Goal: Task Accomplishment & Management: Manage account settings

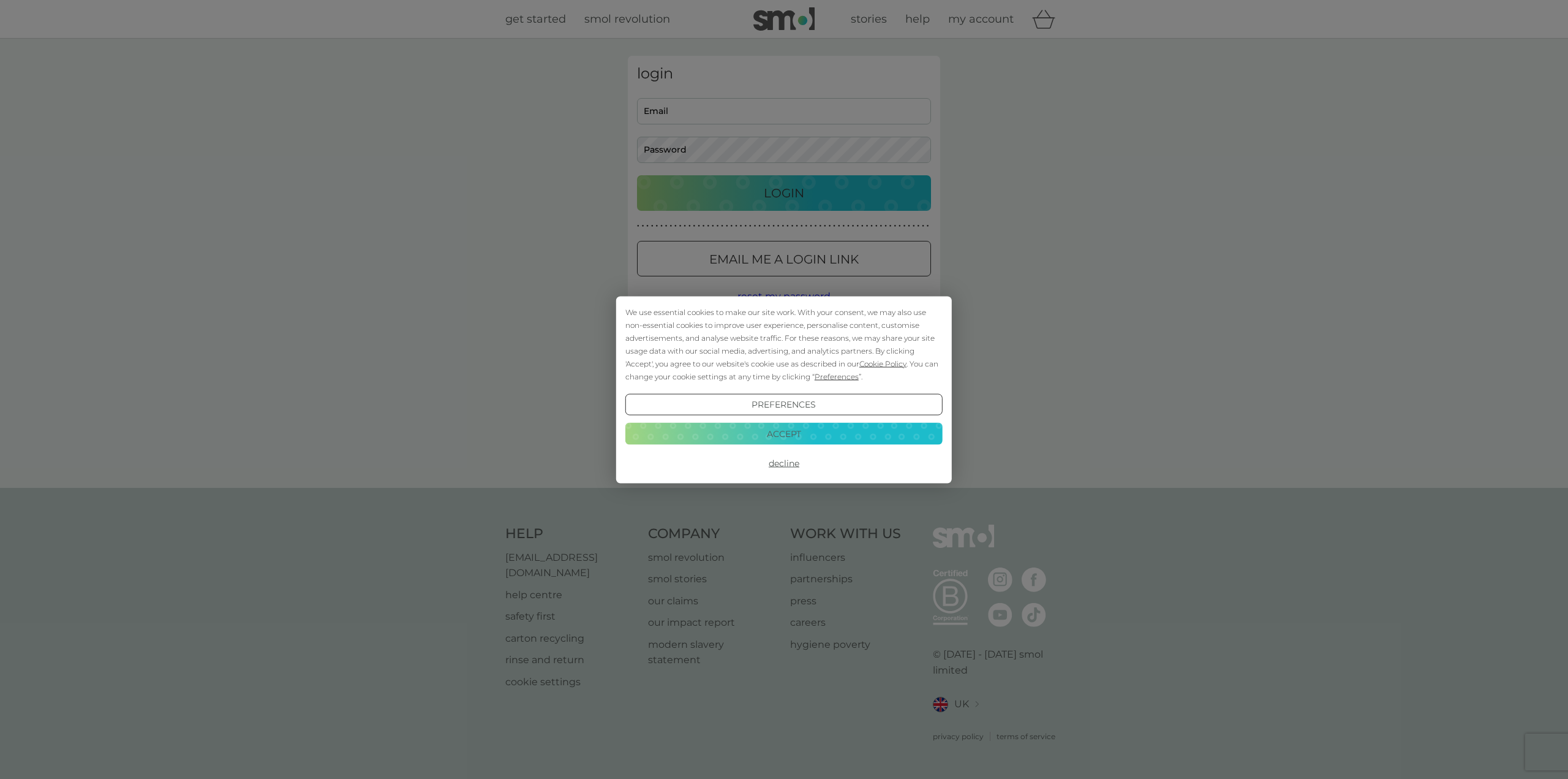
click at [781, 434] on button "Accept" at bounding box center [784, 434] width 317 height 22
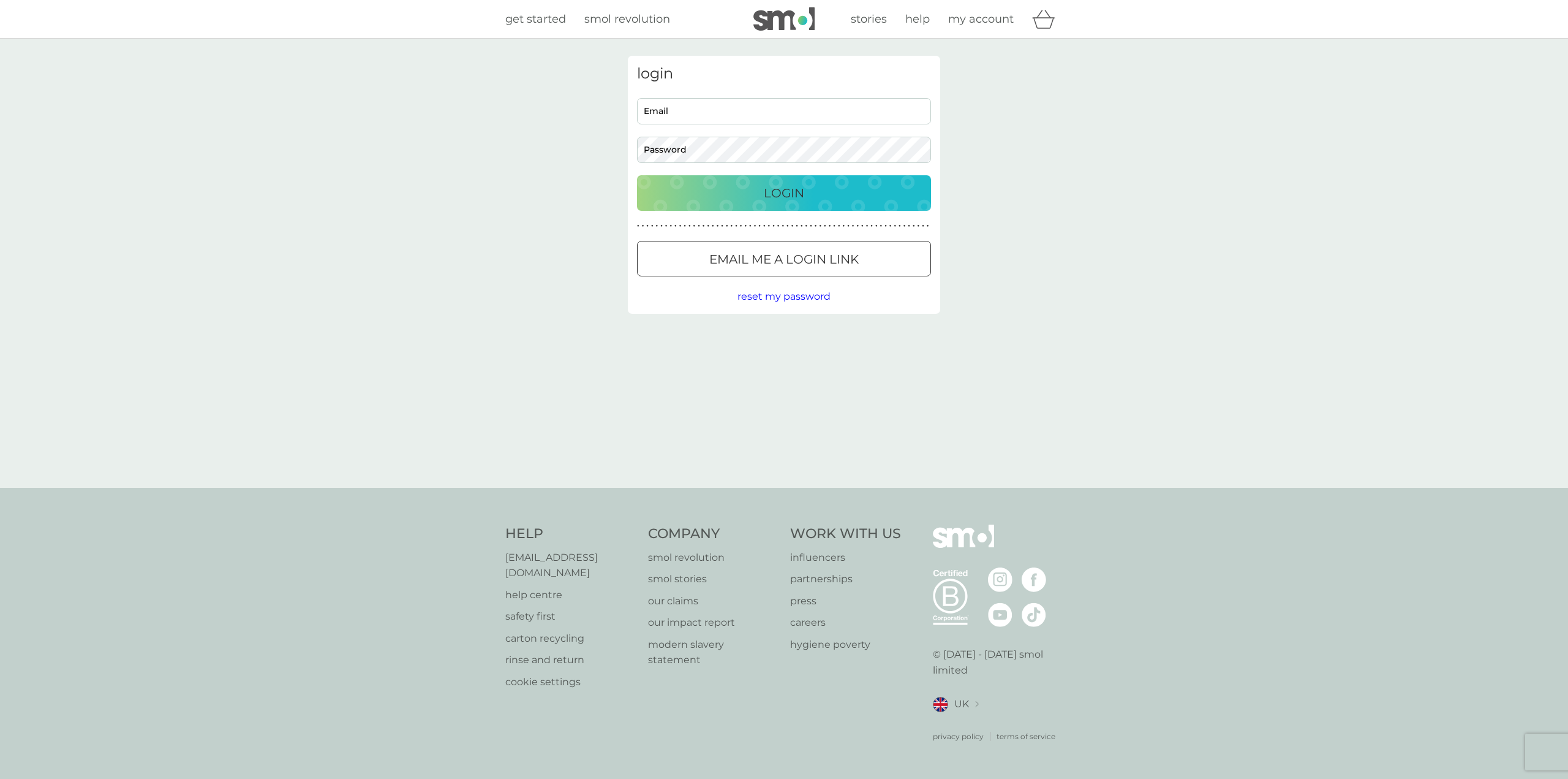
click at [713, 114] on input "Email" at bounding box center [784, 111] width 294 height 26
type input "[EMAIL_ADDRESS][DOMAIN_NAME]"
click at [784, 192] on p "Login" at bounding box center [784, 193] width 41 height 19
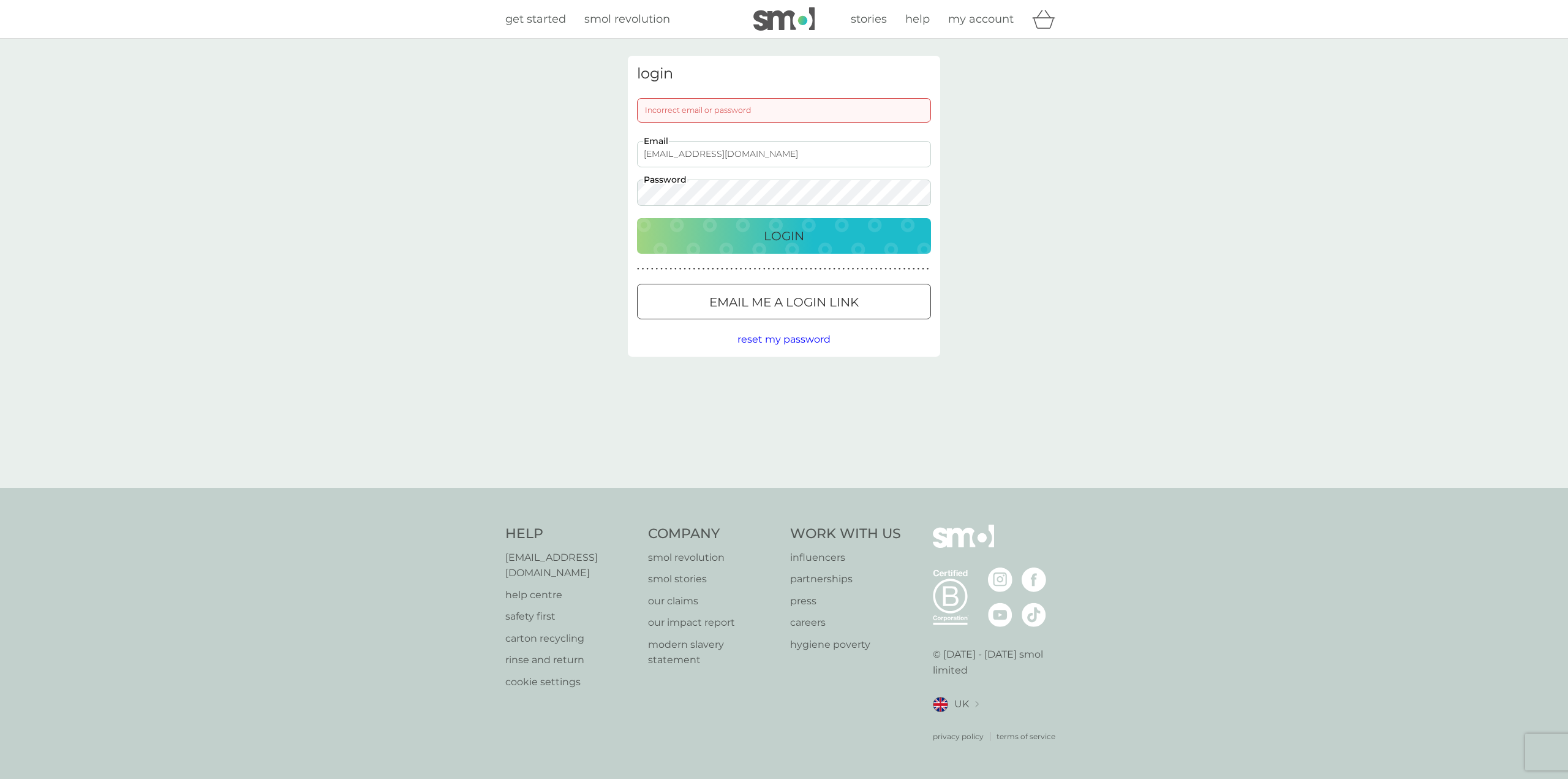
click at [784, 236] on p "Login" at bounding box center [784, 236] width 41 height 19
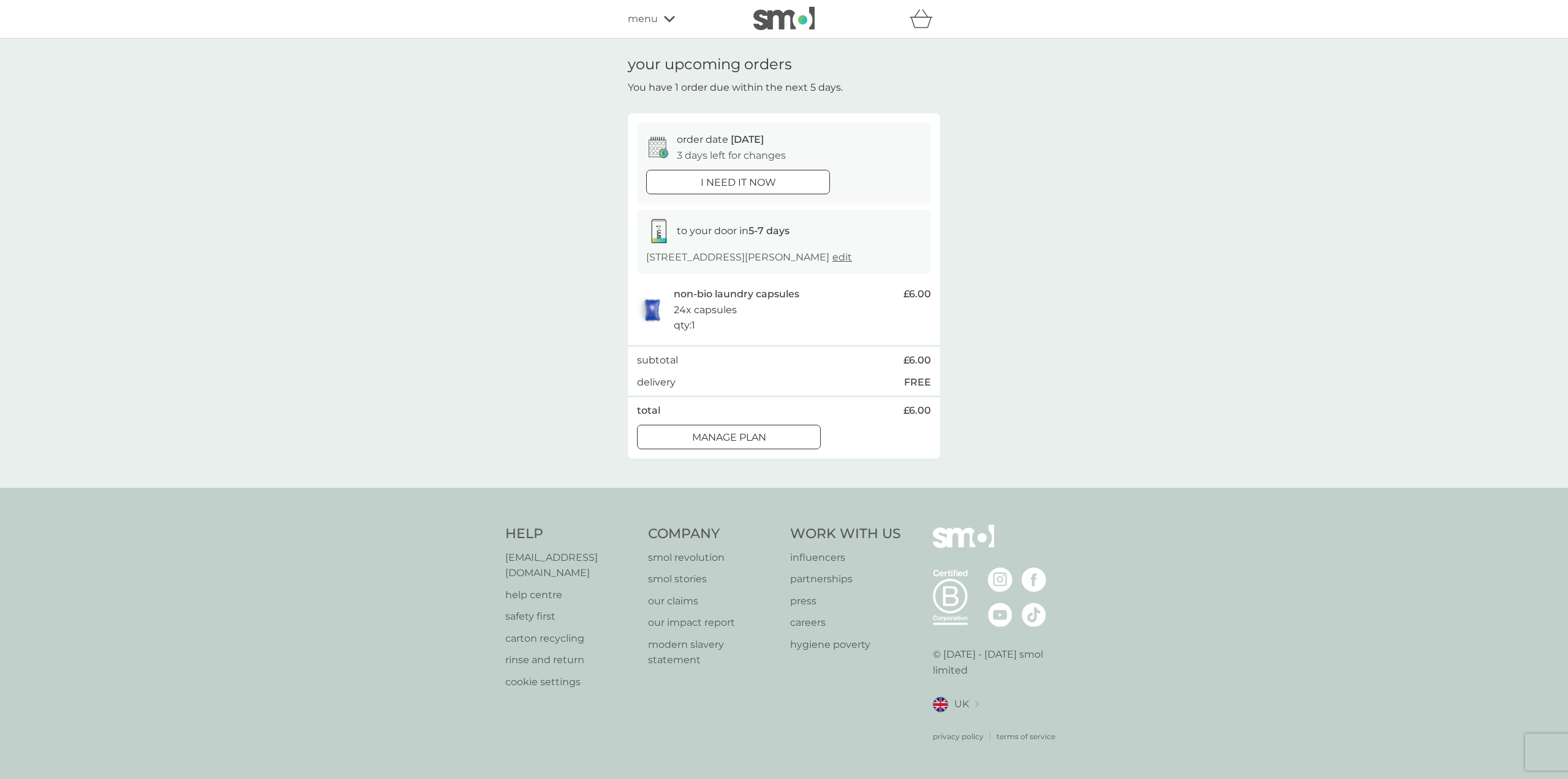
click at [726, 436] on div at bounding box center [729, 436] width 6 height 6
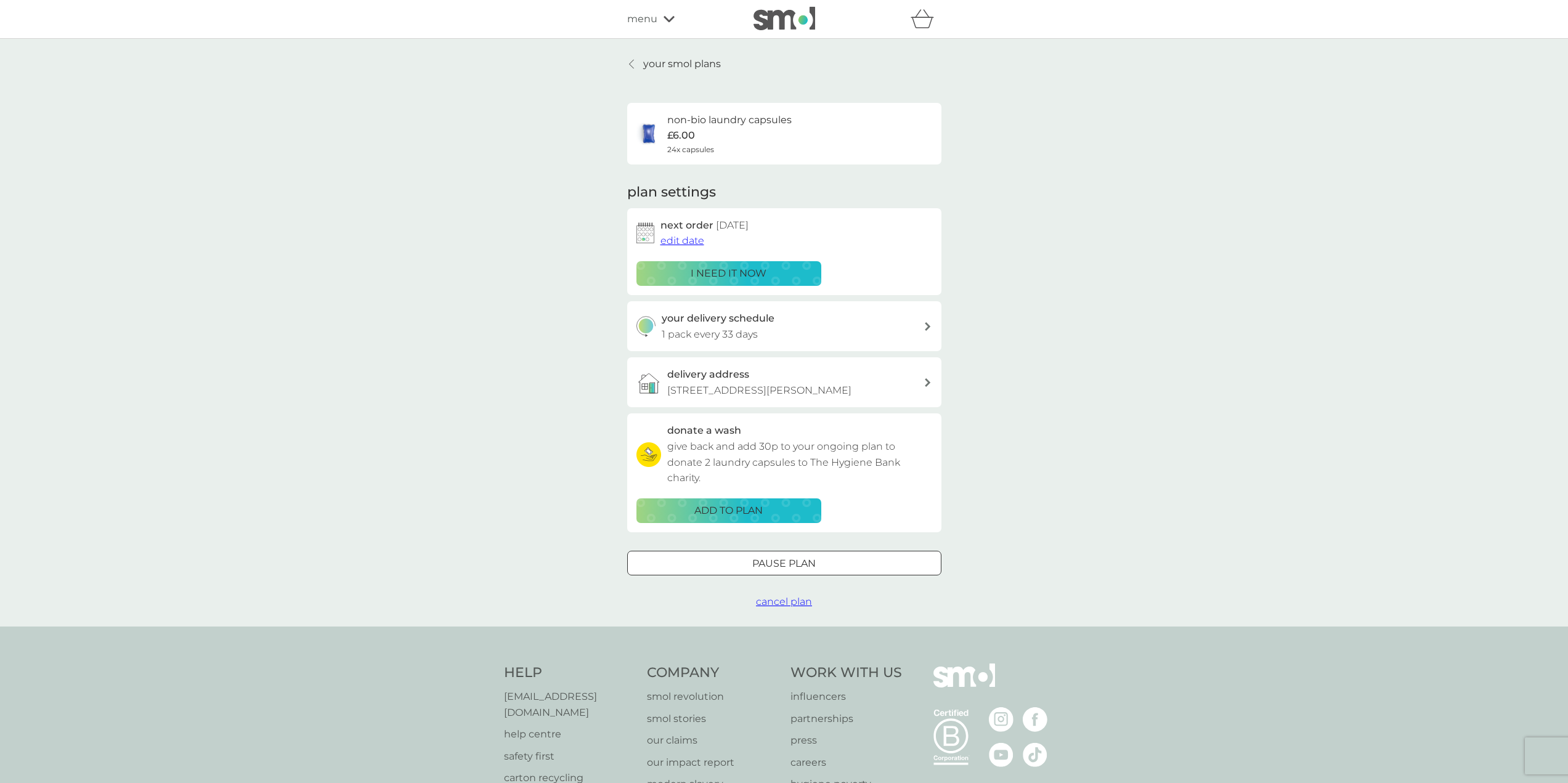
click at [748, 322] on h3 "your delivery schedule" at bounding box center [718, 318] width 113 height 16
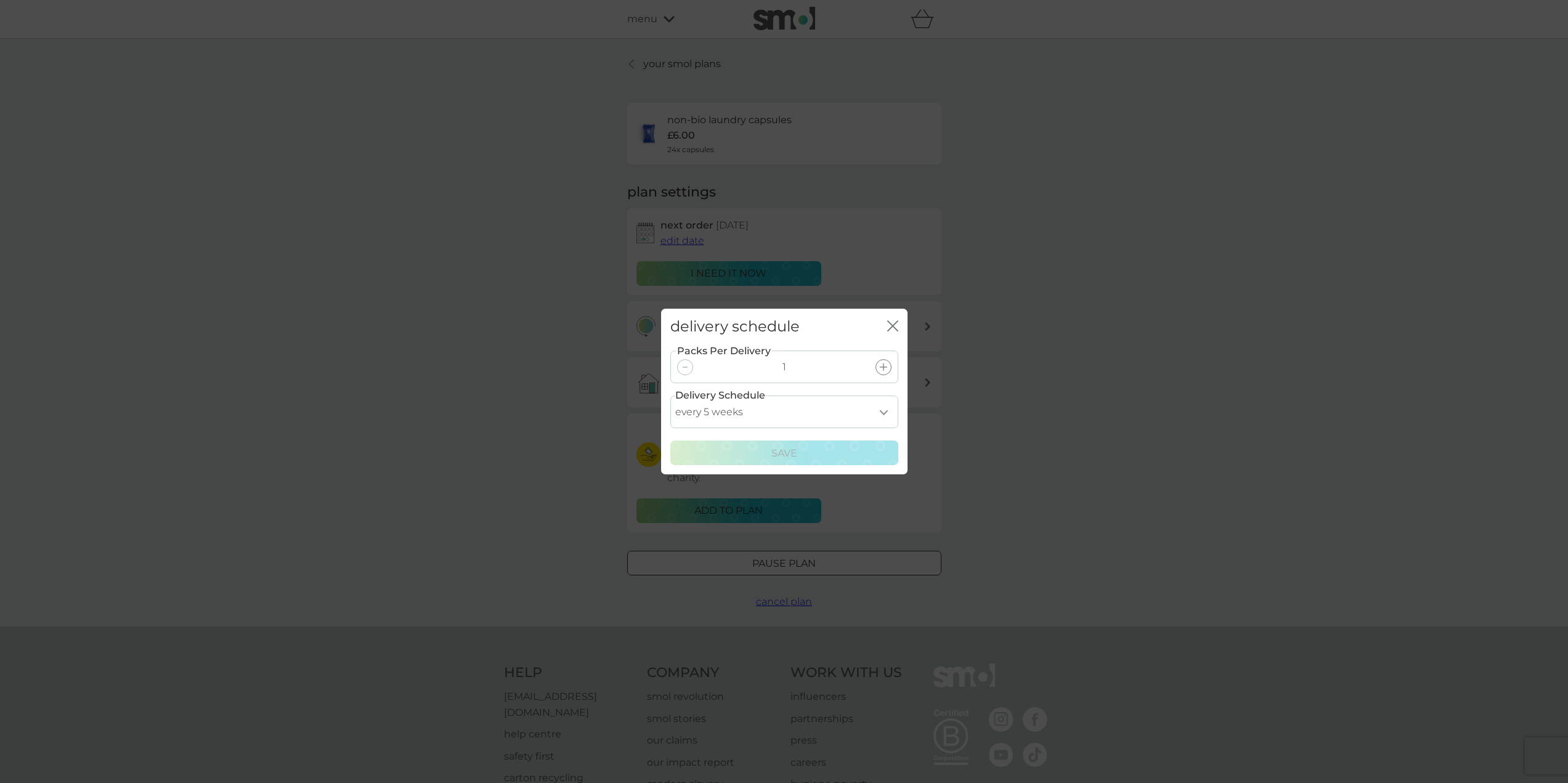
click at [881, 411] on select "every 1 week every 2 weeks every 3 weeks every 4 weeks every 5 weeks every 6 we…" at bounding box center [784, 411] width 228 height 32
select select "42"
click at [670, 395] on select "every 1 week every 2 weeks every 3 weeks every 4 weeks every 5 weeks every 6 we…" at bounding box center [784, 411] width 228 height 32
click at [781, 450] on p "Save" at bounding box center [784, 453] width 26 height 16
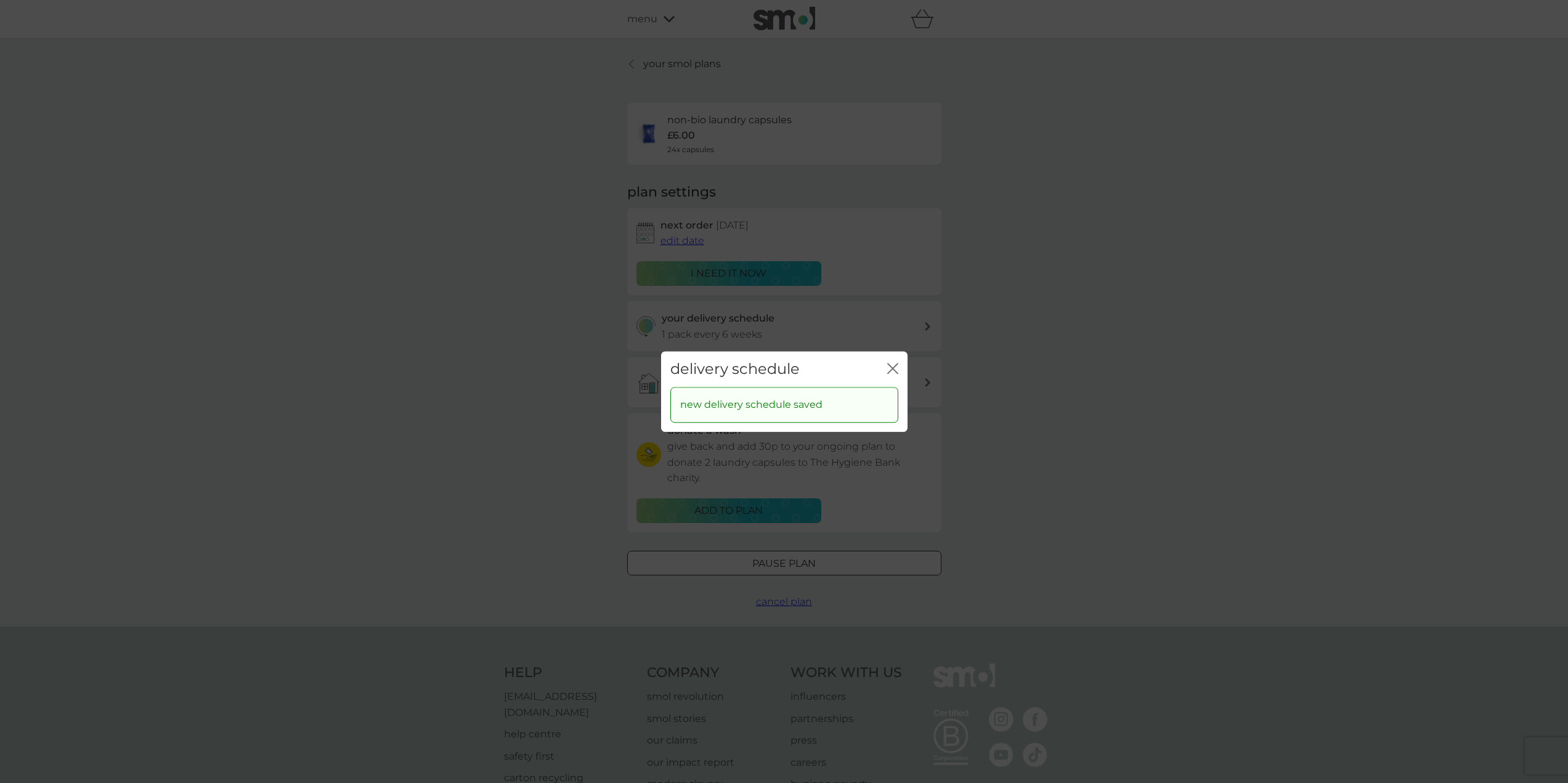
click at [894, 368] on icon "close" at bounding box center [892, 368] width 11 height 11
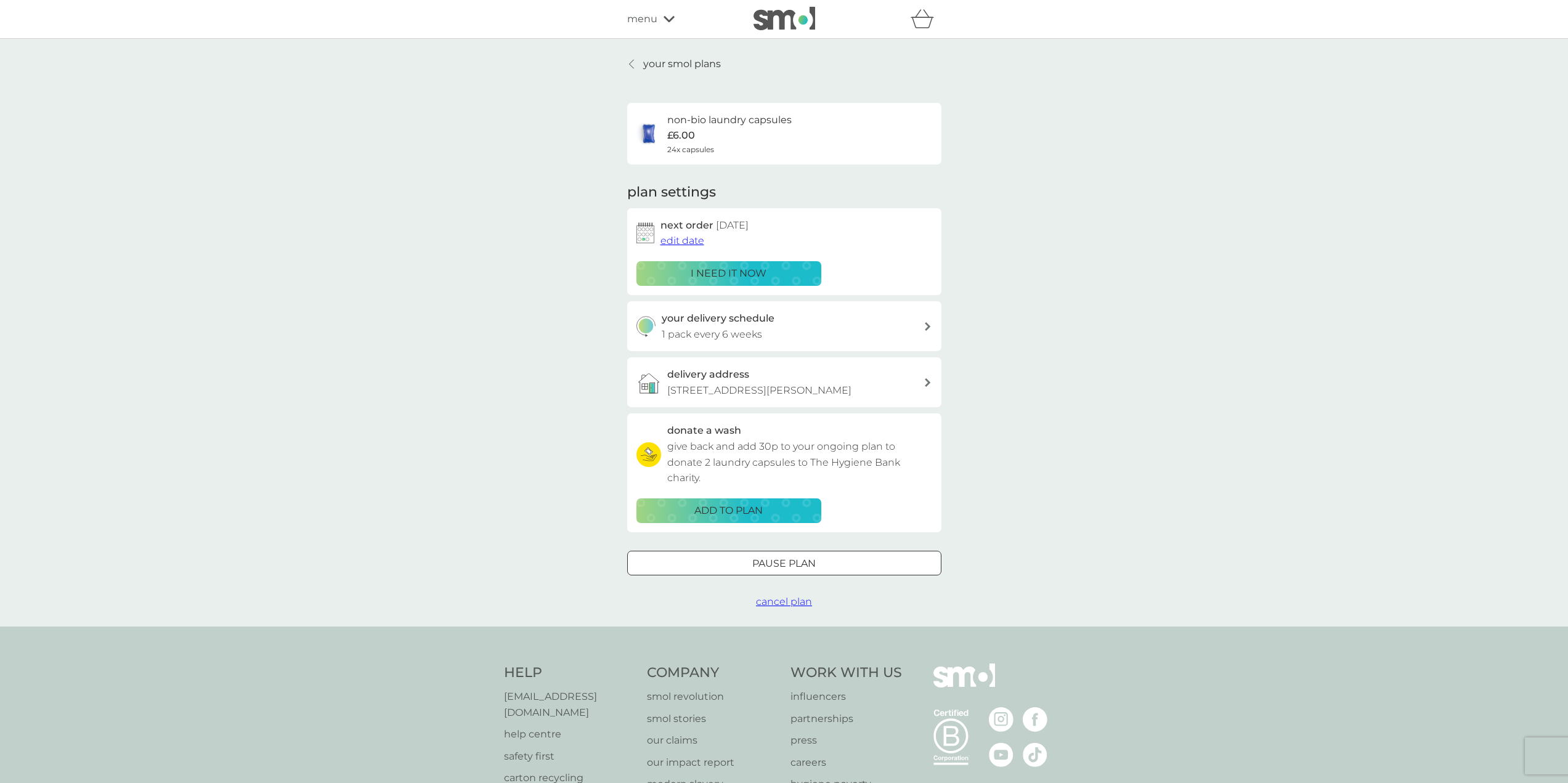
click at [680, 241] on span "edit date" at bounding box center [682, 241] width 43 height 12
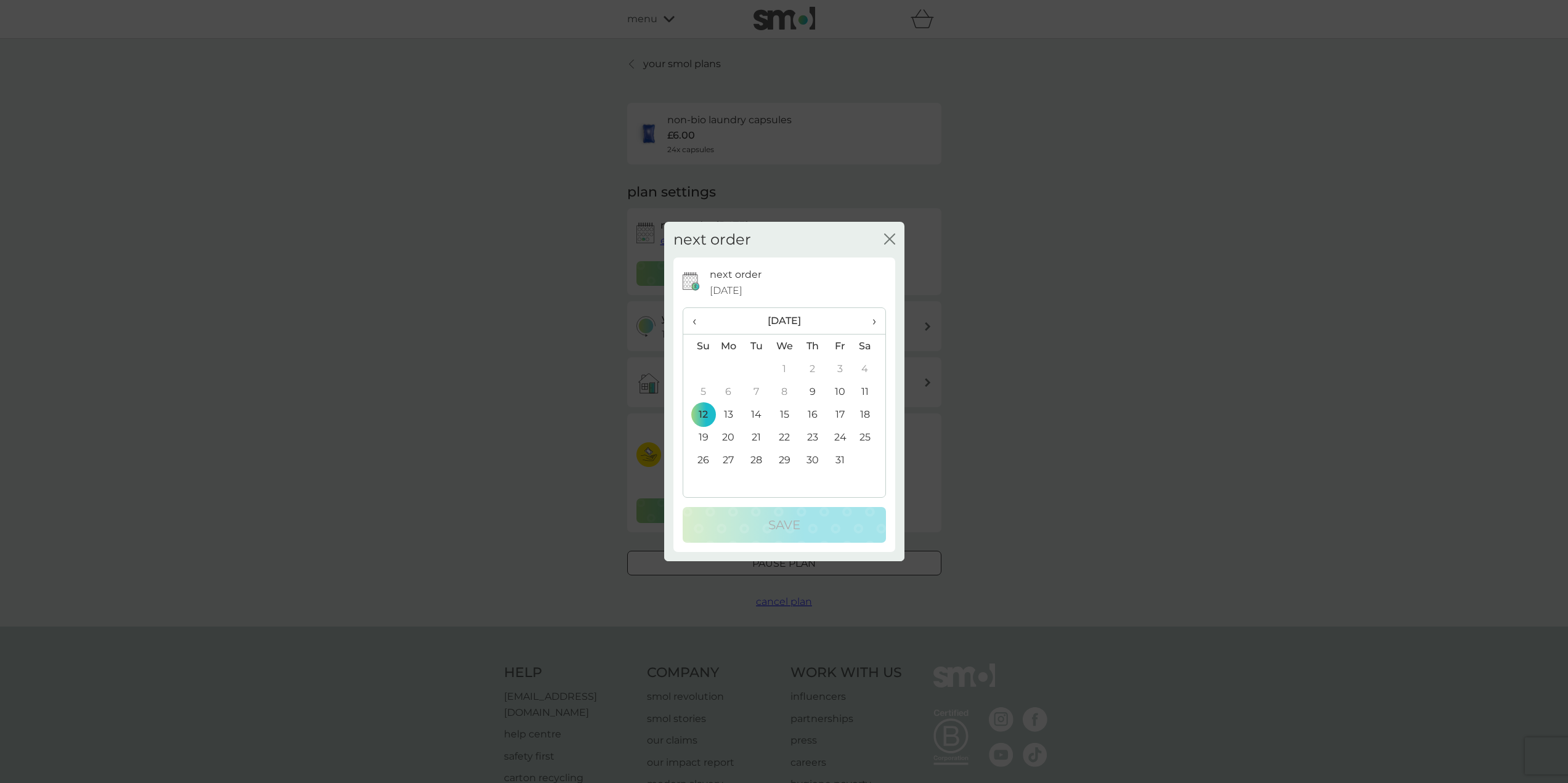
click at [874, 323] on span "›" at bounding box center [869, 321] width 12 height 26
click at [691, 322] on th "‹" at bounding box center [699, 321] width 31 height 27
click at [876, 322] on th "›" at bounding box center [869, 321] width 31 height 27
click at [700, 413] on td "9" at bounding box center [699, 414] width 31 height 23
click at [779, 520] on p "Save" at bounding box center [784, 525] width 32 height 19
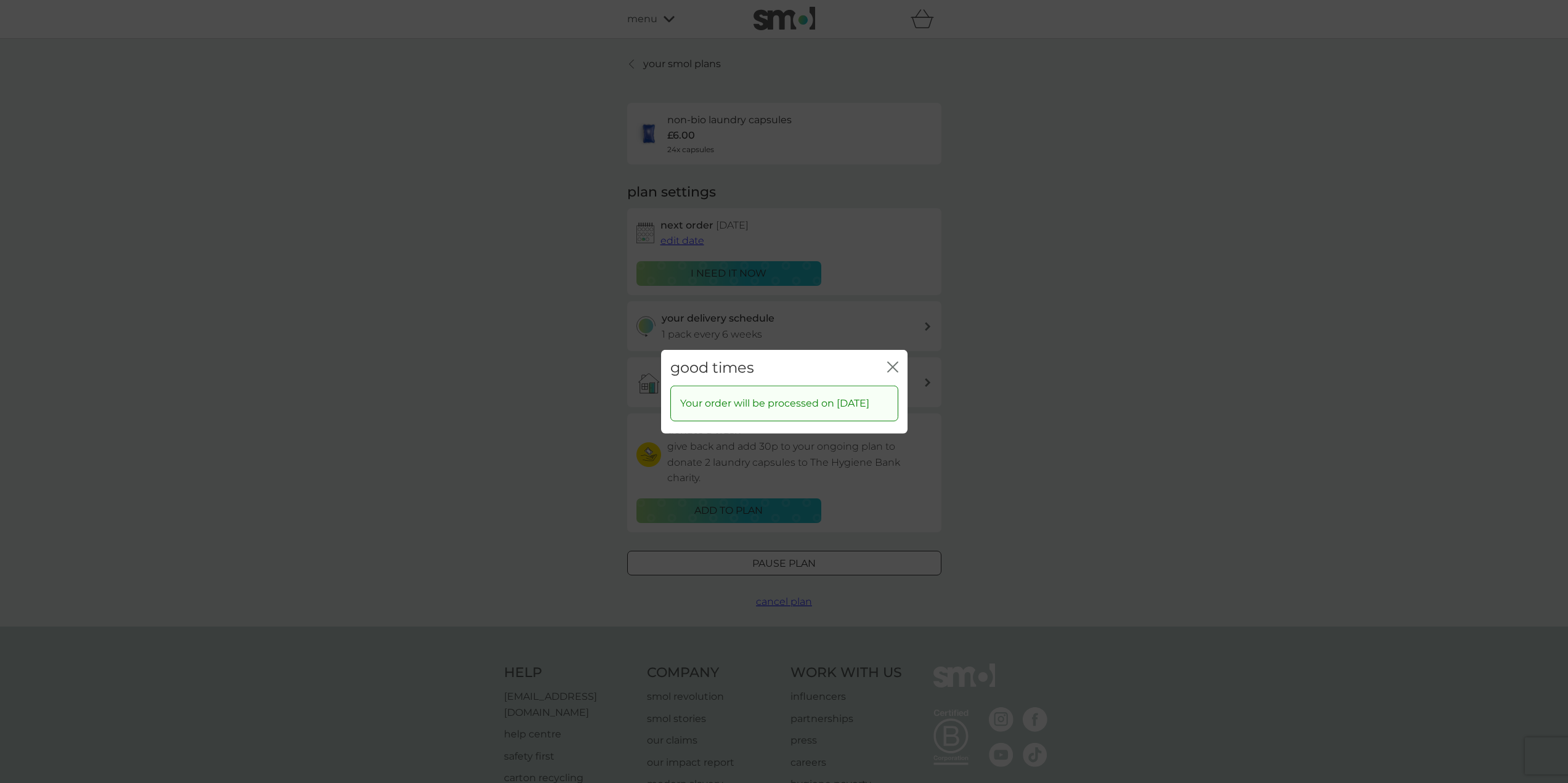
click at [891, 361] on icon "close" at bounding box center [892, 366] width 11 height 11
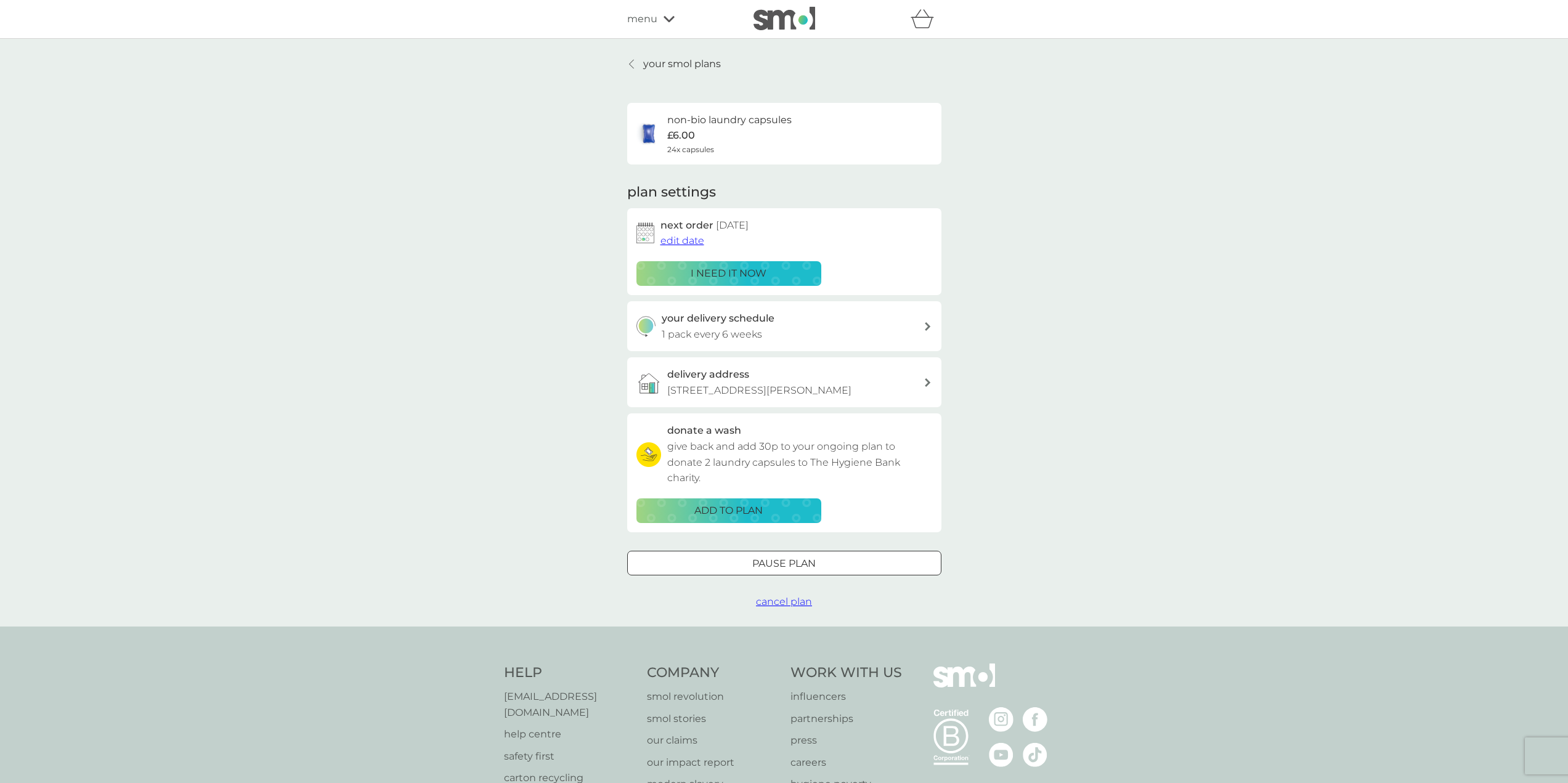
click at [643, 20] on span "menu" at bounding box center [642, 19] width 31 height 16
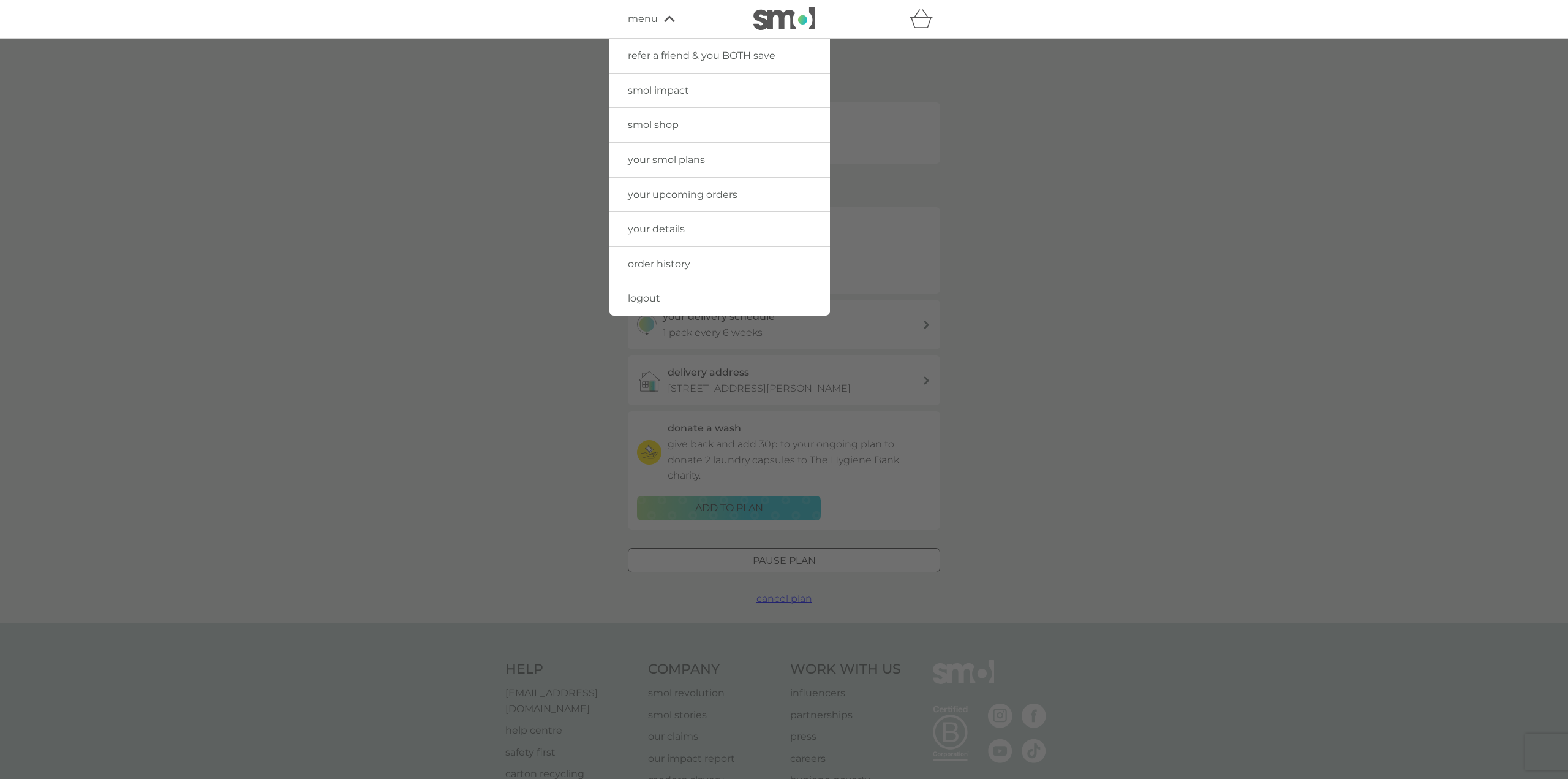
click at [657, 125] on span "smol shop" at bounding box center [653, 125] width 51 height 12
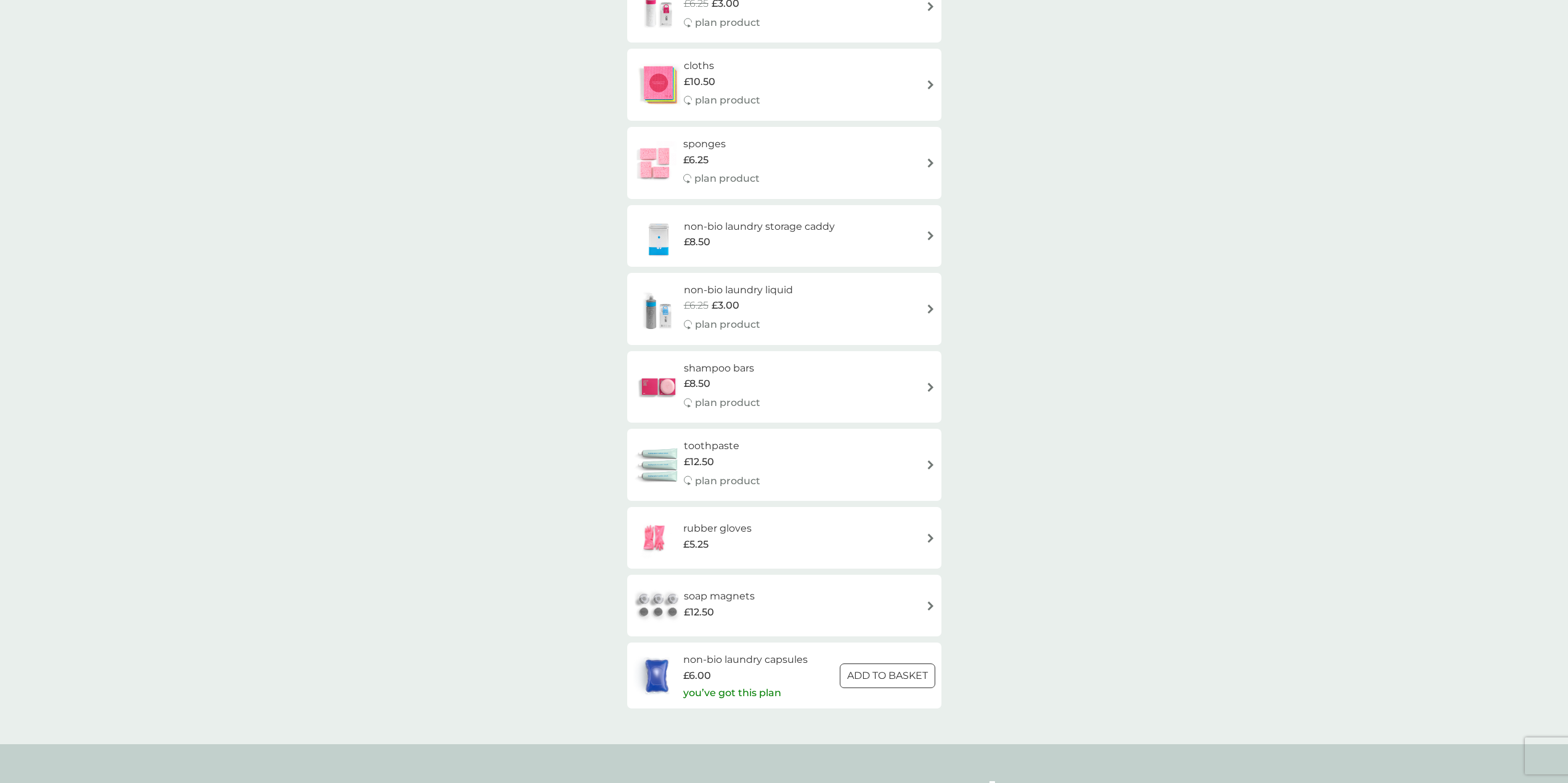
scroll to position [1478, 0]
